Goal: Task Accomplishment & Management: Use online tool/utility

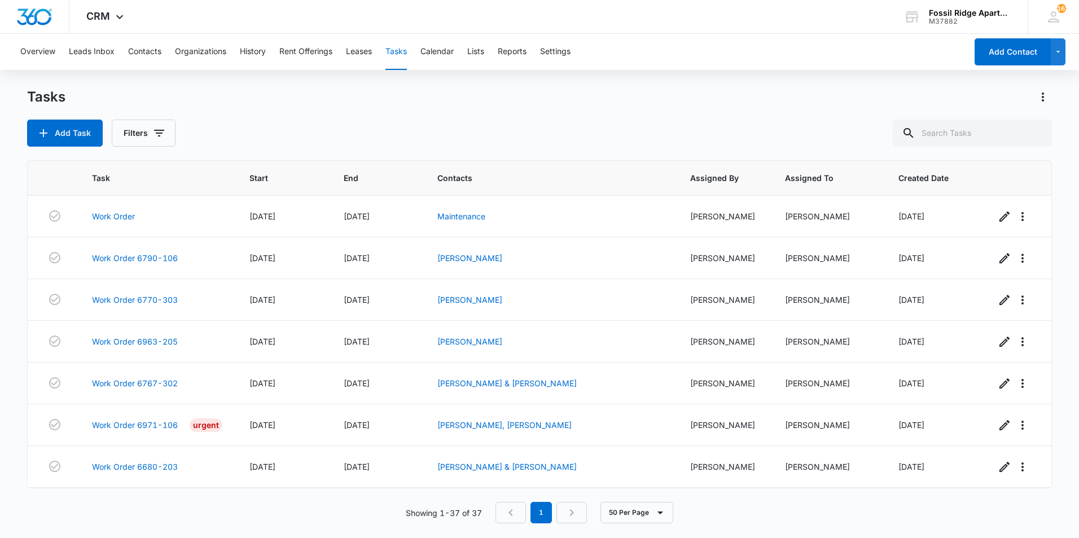
scroll to position [1252, 0]
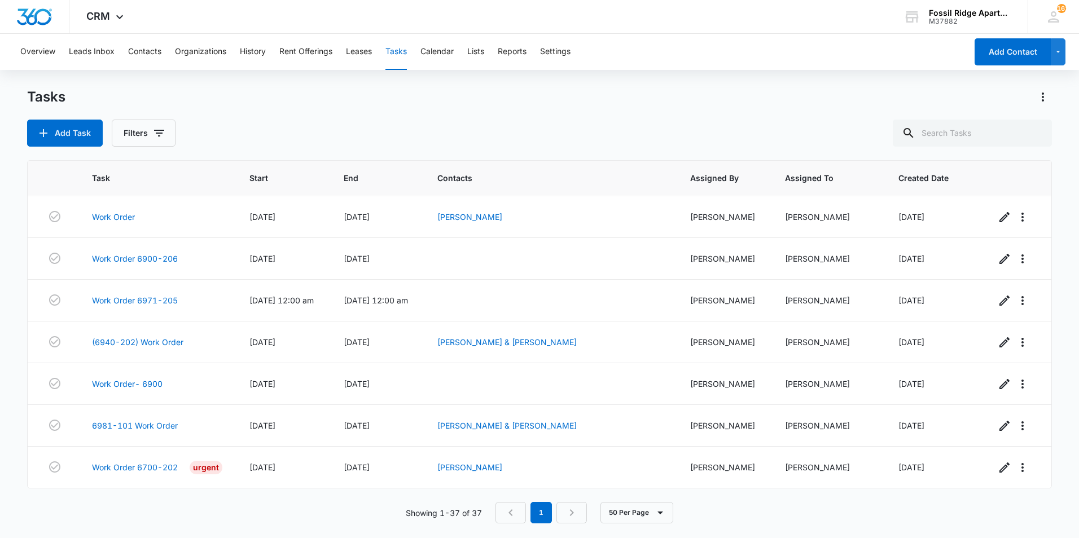
click at [20, 420] on main "Tasks Add Task Filters Task Start End Contacts Assigned By Assigned To Created …" at bounding box center [539, 312] width 1079 height 449
click at [151, 469] on link "Work Order 6700-202" at bounding box center [135, 468] width 86 height 12
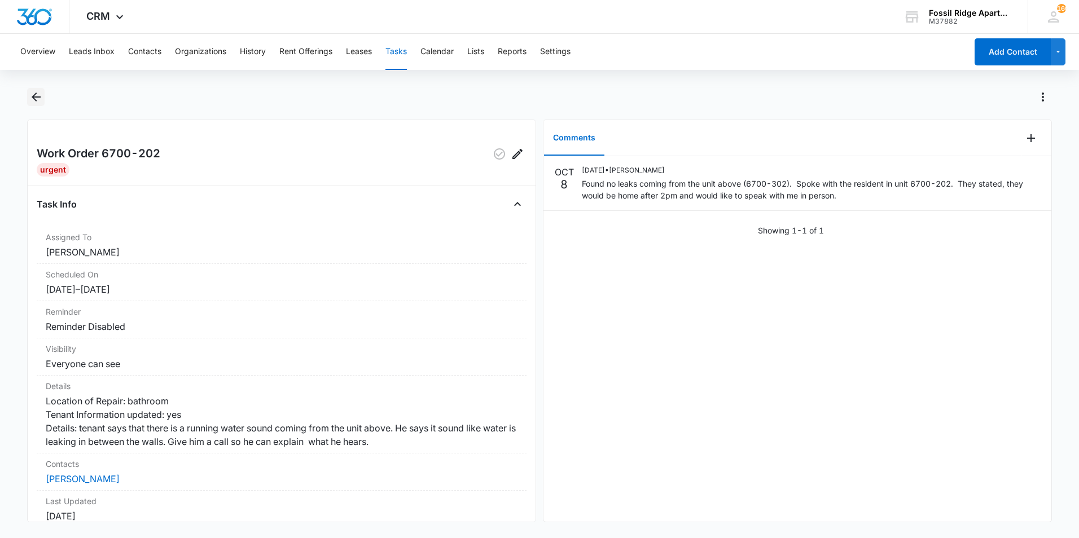
click at [29, 95] on icon "Back" at bounding box center [36, 97] width 14 height 14
